Goal: Task Accomplishment & Management: Manage account settings

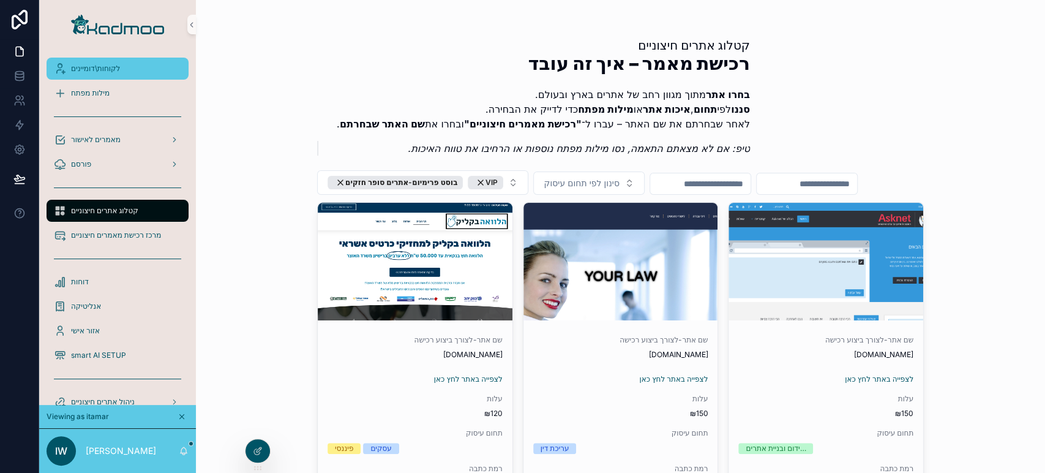
click at [119, 64] on span "לקוחות\דומיינים" at bounding box center [95, 69] width 49 height 10
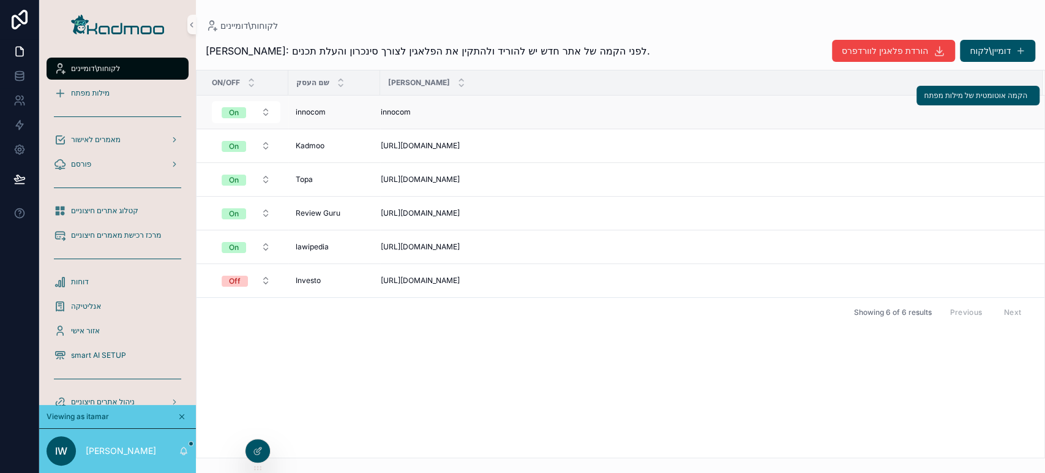
click at [326, 108] on div "innocom innocom" at bounding box center [334, 112] width 77 height 10
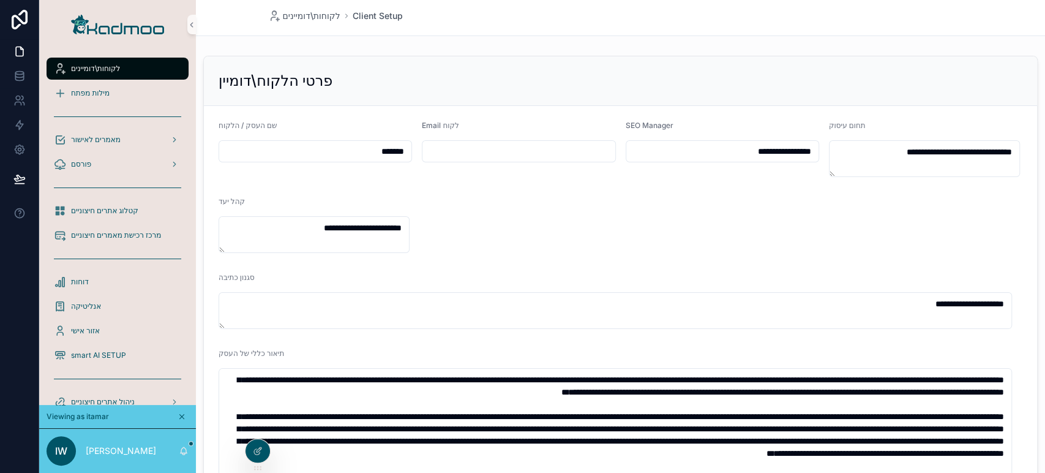
click at [103, 78] on link "לקוחות\דומיינים" at bounding box center [118, 69] width 142 height 22
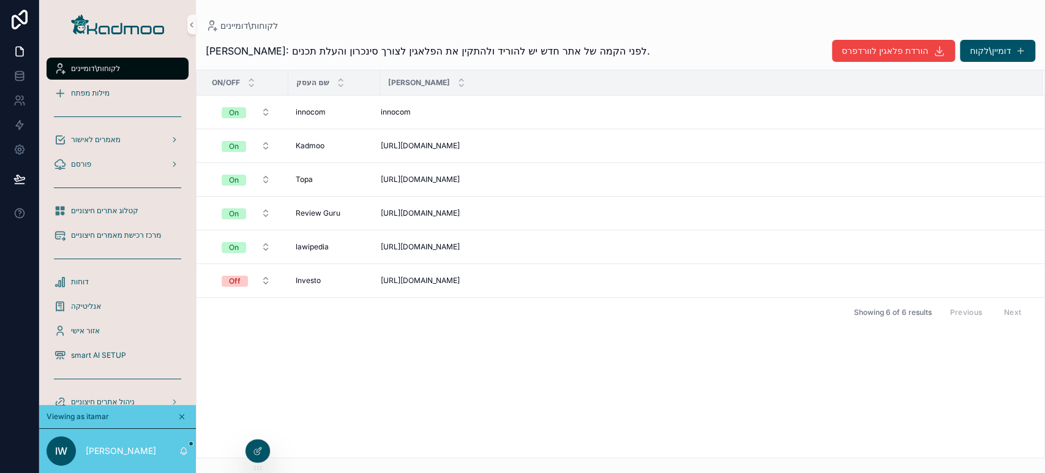
drag, startPoint x: 767, startPoint y: 115, endPoint x: 480, endPoint y: 9, distance: 306.3
click at [480, 9] on div "לקוחות\דומיינים [PERSON_NAME]: לפני הקמה של אתר חדש יש להוריד ולהתקין את הפלאגי…" at bounding box center [620, 229] width 849 height 458
click at [245, 116] on span "On" at bounding box center [234, 112] width 24 height 11
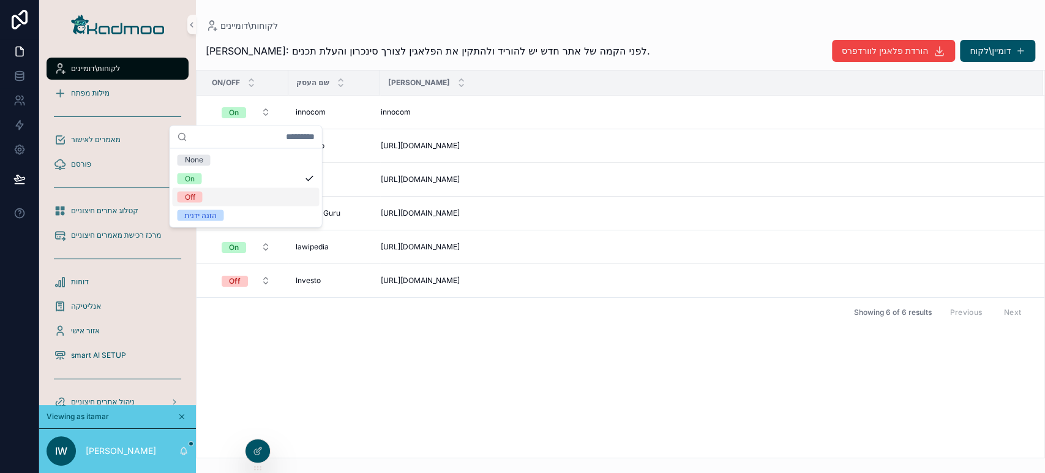
click at [205, 197] on div "Off" at bounding box center [245, 196] width 147 height 18
